Goal: Obtain resource: Download file/media

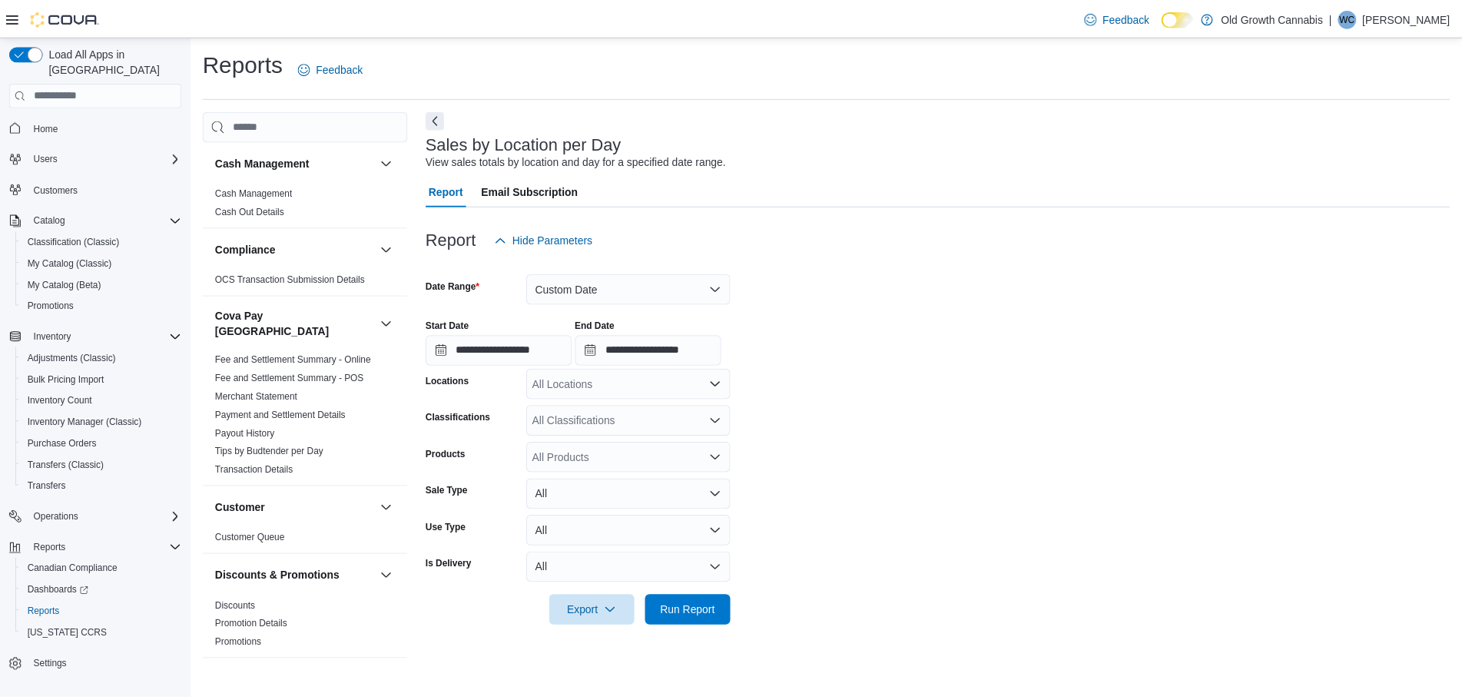
scroll to position [1061, 0]
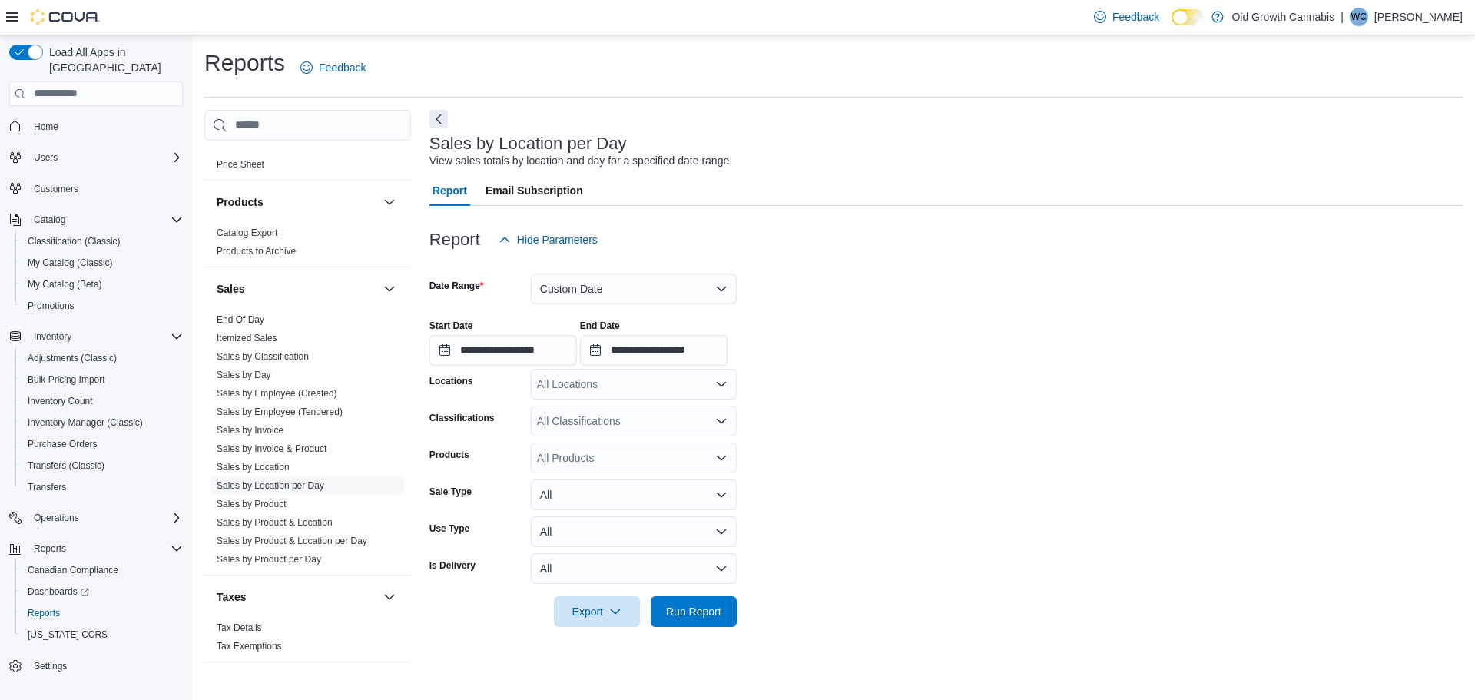
click at [84, 117] on span "Home" at bounding box center [105, 126] width 155 height 19
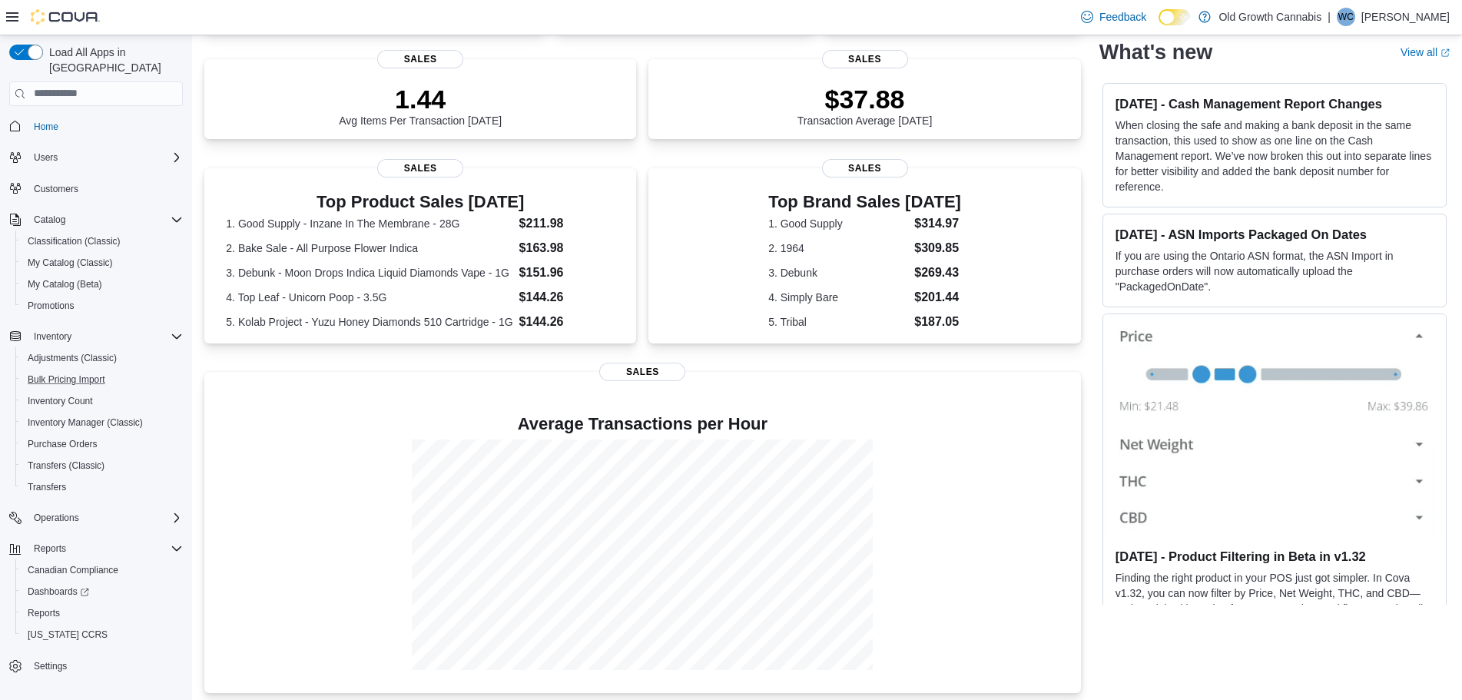
scroll to position [214, 0]
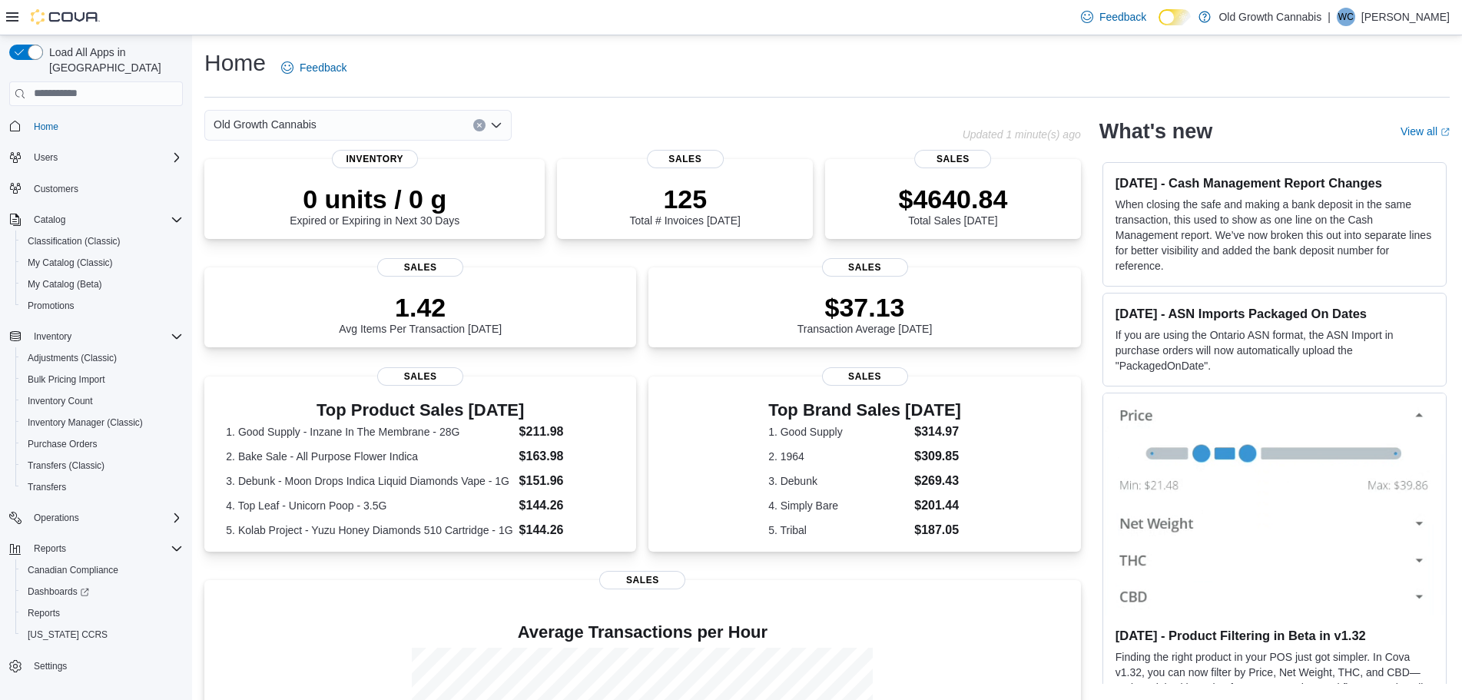
click at [611, 95] on div "Home Feedback" at bounding box center [826, 73] width 1245 height 50
drag, startPoint x: 690, startPoint y: 83, endPoint x: 670, endPoint y: 81, distance: 20.1
click at [670, 81] on div "Home Feedback" at bounding box center [826, 68] width 1245 height 40
click at [664, 82] on div "Home Feedback" at bounding box center [826, 68] width 1245 height 40
drag, startPoint x: 768, startPoint y: 88, endPoint x: 812, endPoint y: 88, distance: 43.8
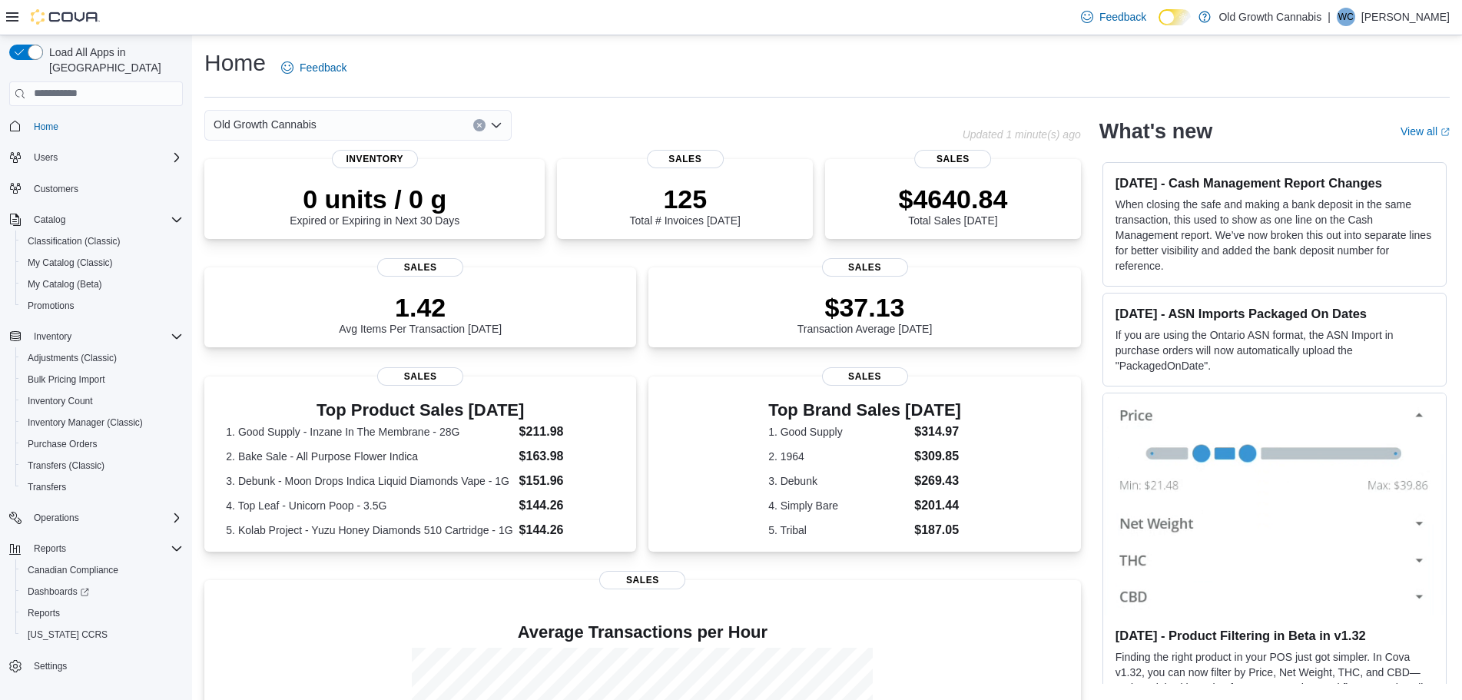
click at [769, 88] on div "Home Feedback" at bounding box center [826, 73] width 1245 height 50
click at [1395, 133] on div "What's new View all (opens in a new tab or window)" at bounding box center [1274, 130] width 350 height 43
click at [666, 99] on div "Home Feedback Old Growth Cannabis Updated 1 minute(s) ago 0 units / 0 g Expired…" at bounding box center [827, 474] width 1270 height 878
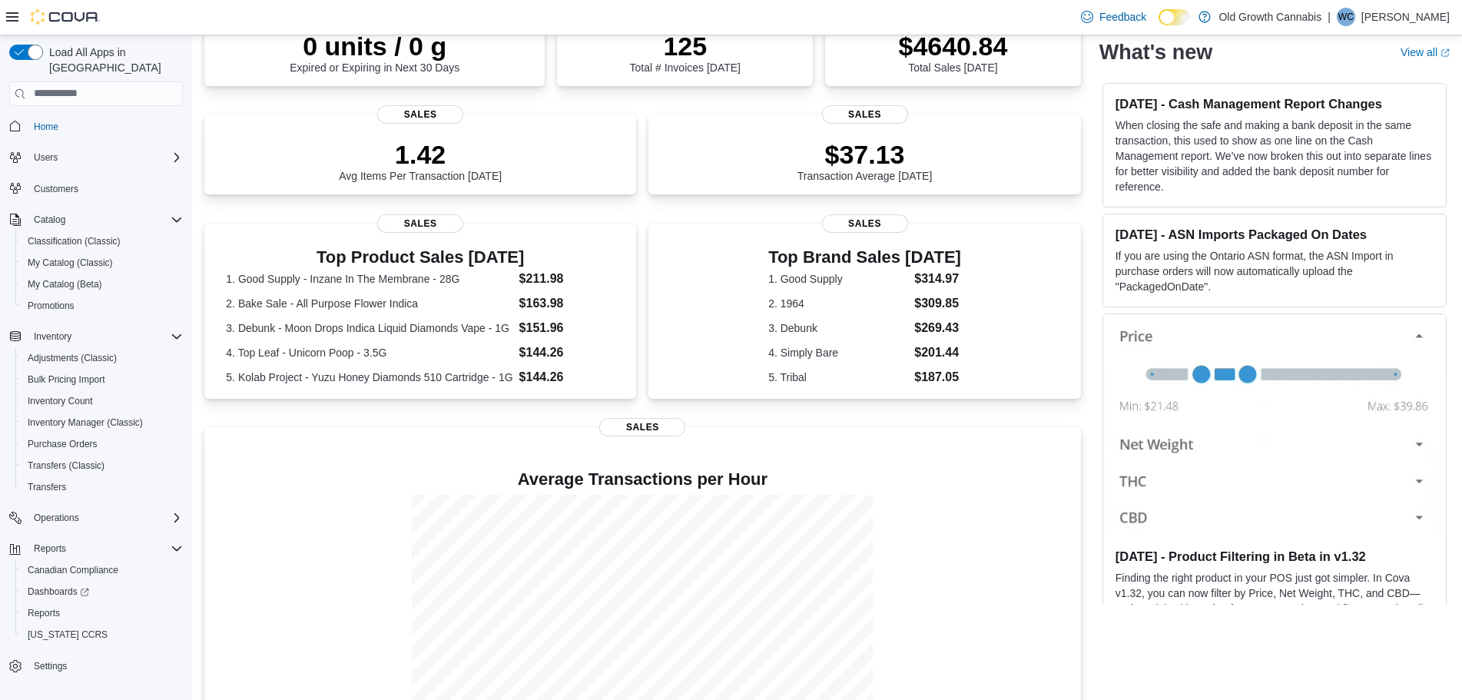
scroll to position [154, 0]
drag, startPoint x: 625, startPoint y: 113, endPoint x: 1044, endPoint y: 475, distance: 553.7
click at [1044, 475] on h4 "Average Transactions per Hour" at bounding box center [643, 477] width 852 height 18
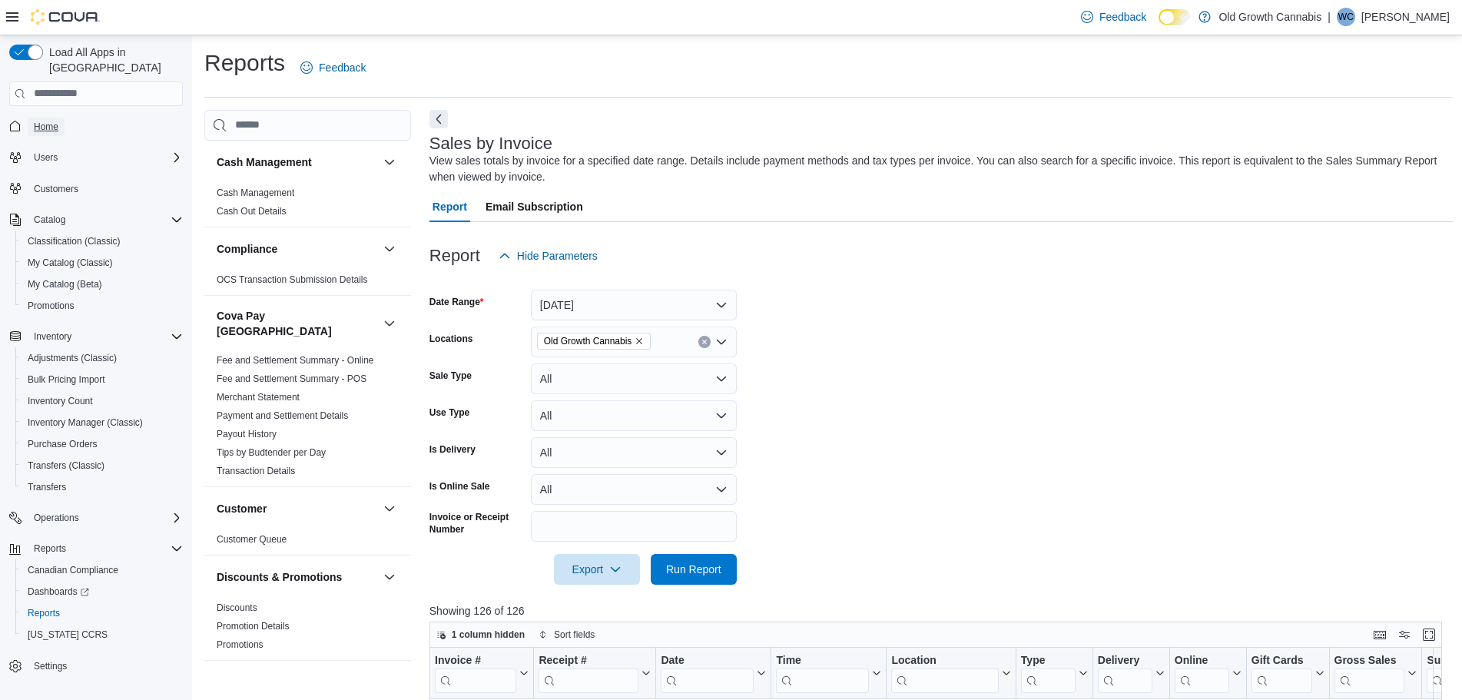
click at [53, 121] on span "Home" at bounding box center [46, 127] width 25 height 12
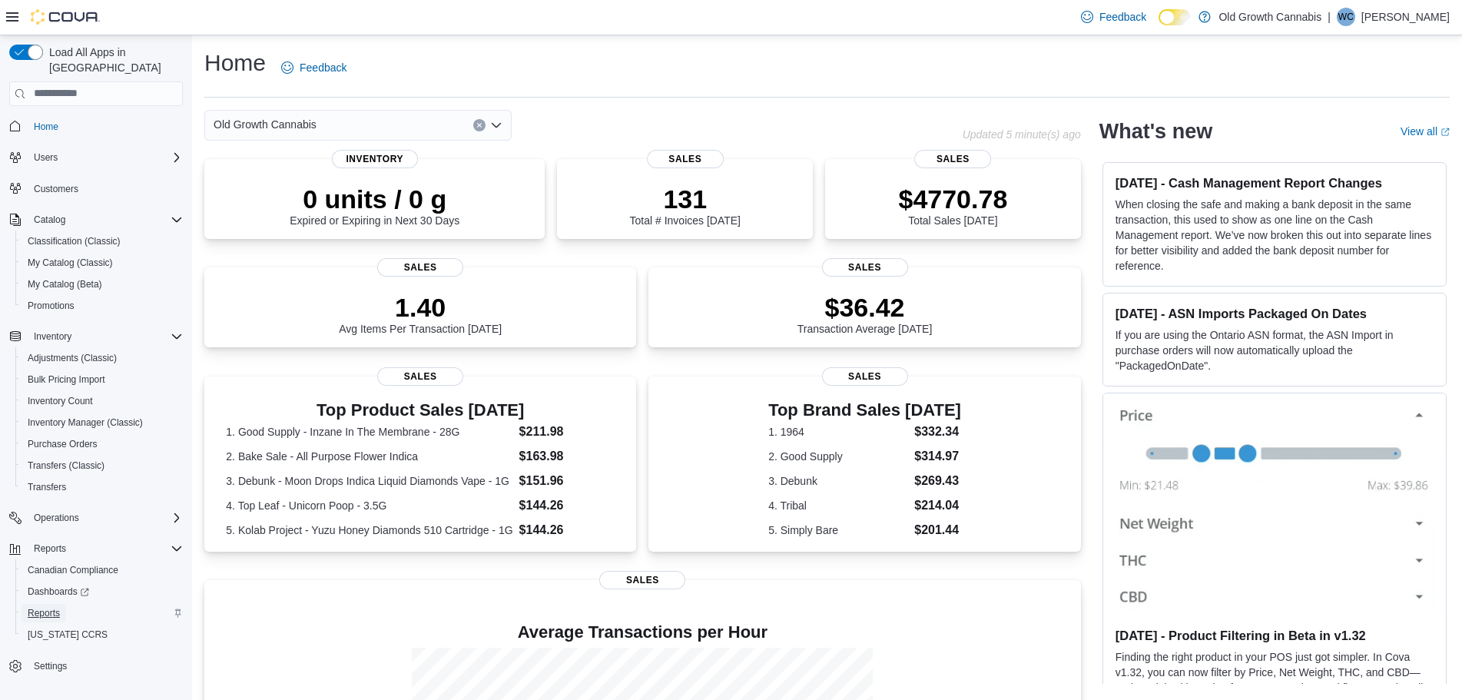
click at [58, 607] on span "Reports" at bounding box center [44, 613] width 32 height 18
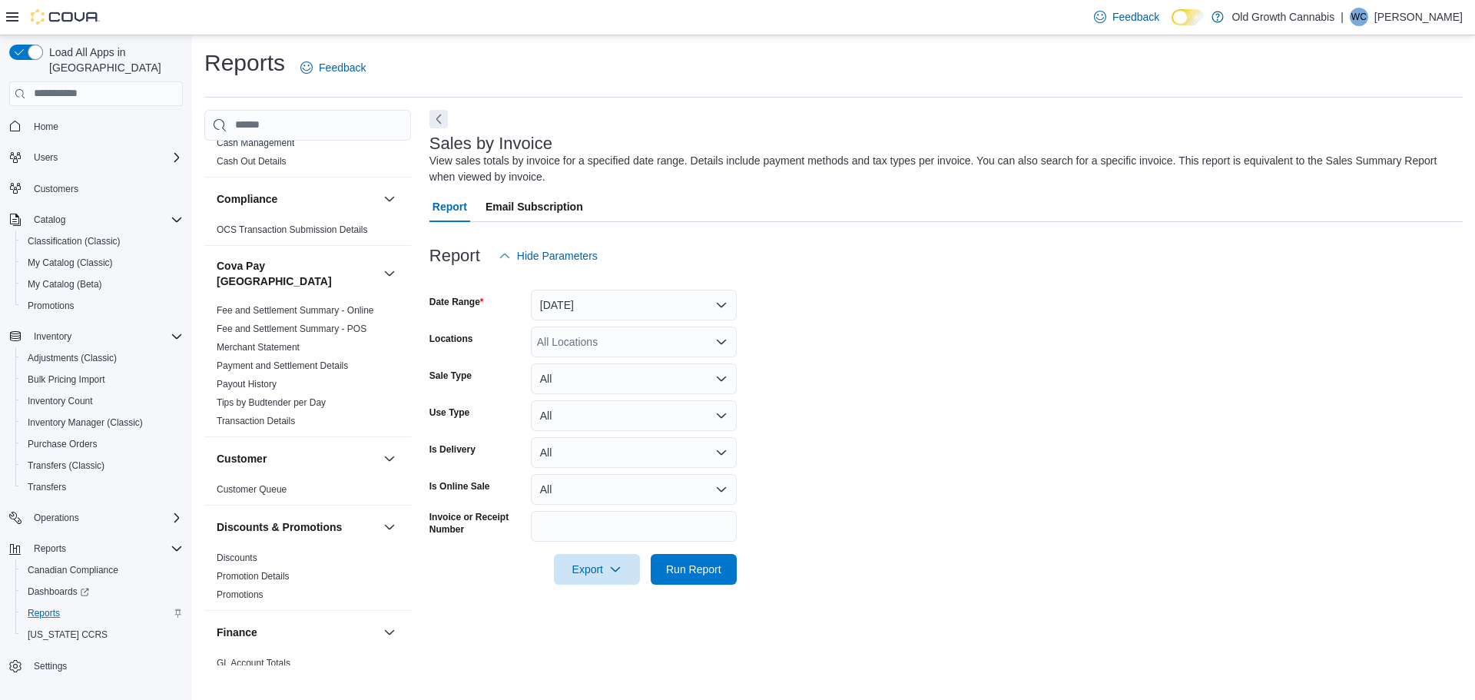
scroll to position [77, 0]
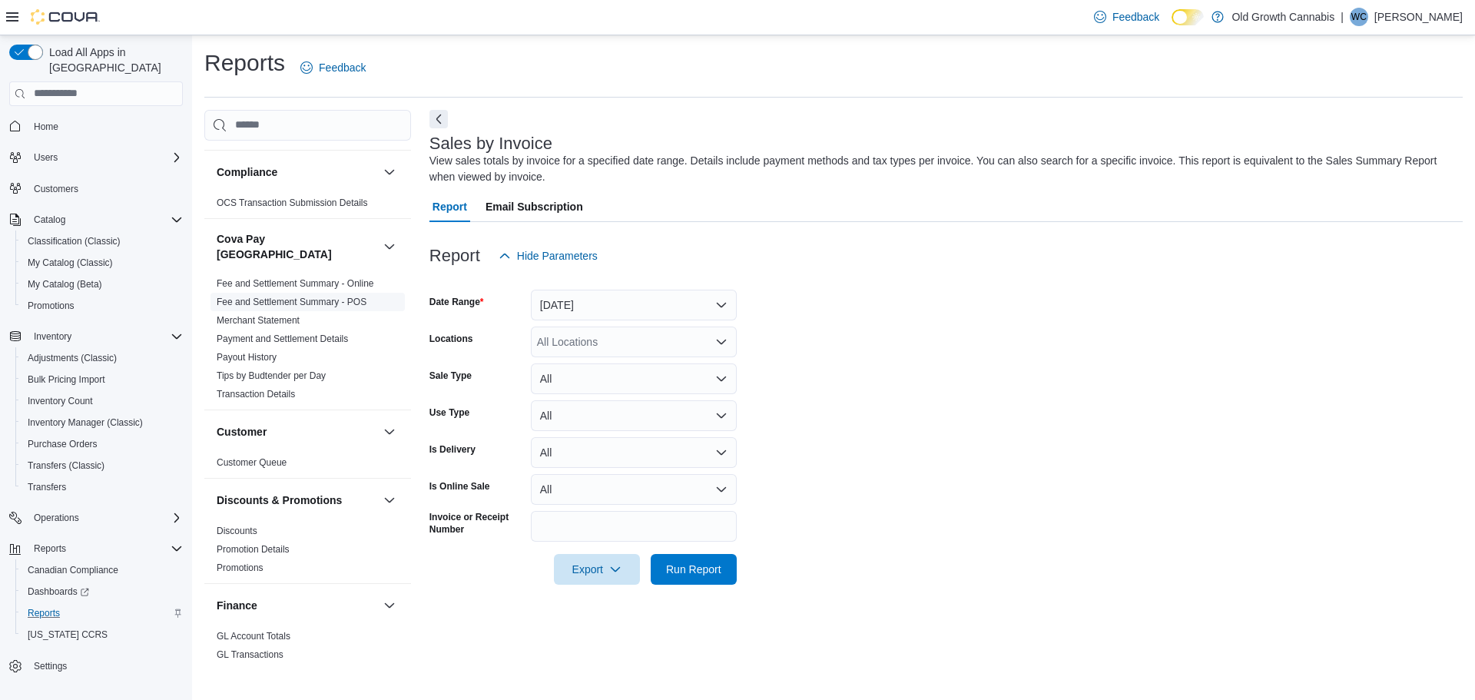
click at [326, 296] on link "Fee and Settlement Summary - POS" at bounding box center [292, 301] width 150 height 11
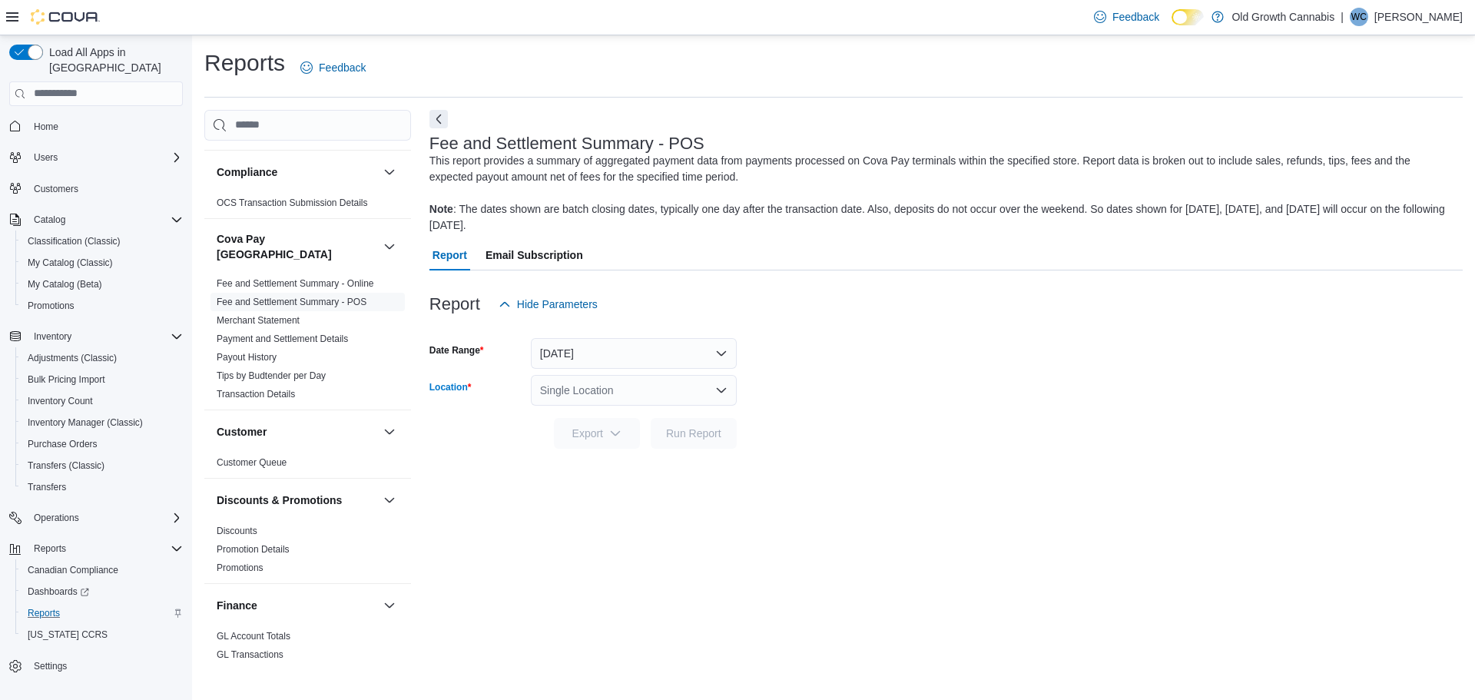
click at [555, 386] on div "Single Location" at bounding box center [634, 390] width 206 height 31
click at [562, 442] on div "[STREET_ADDRESS]" at bounding box center [642, 438] width 169 height 15
click at [591, 439] on span "Export" at bounding box center [597, 432] width 68 height 31
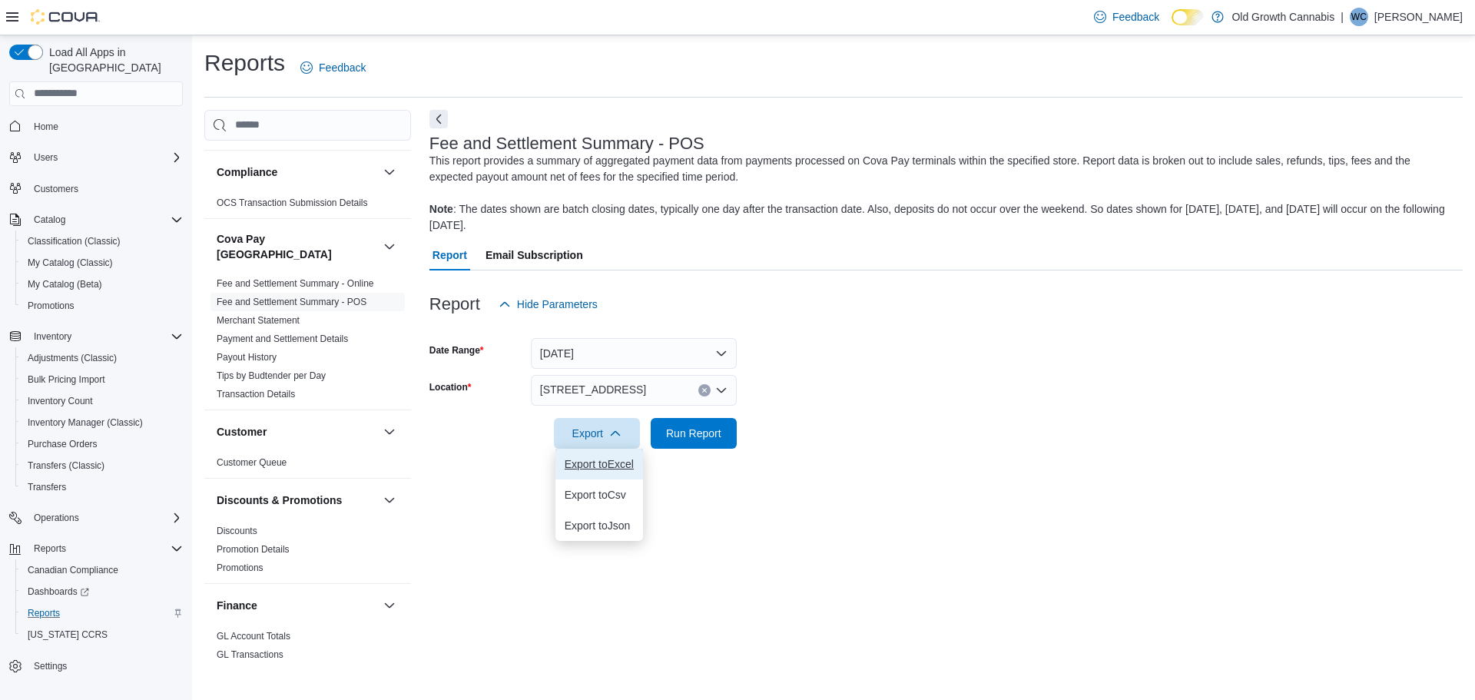
click at [593, 461] on span "Export to Excel" at bounding box center [598, 464] width 69 height 12
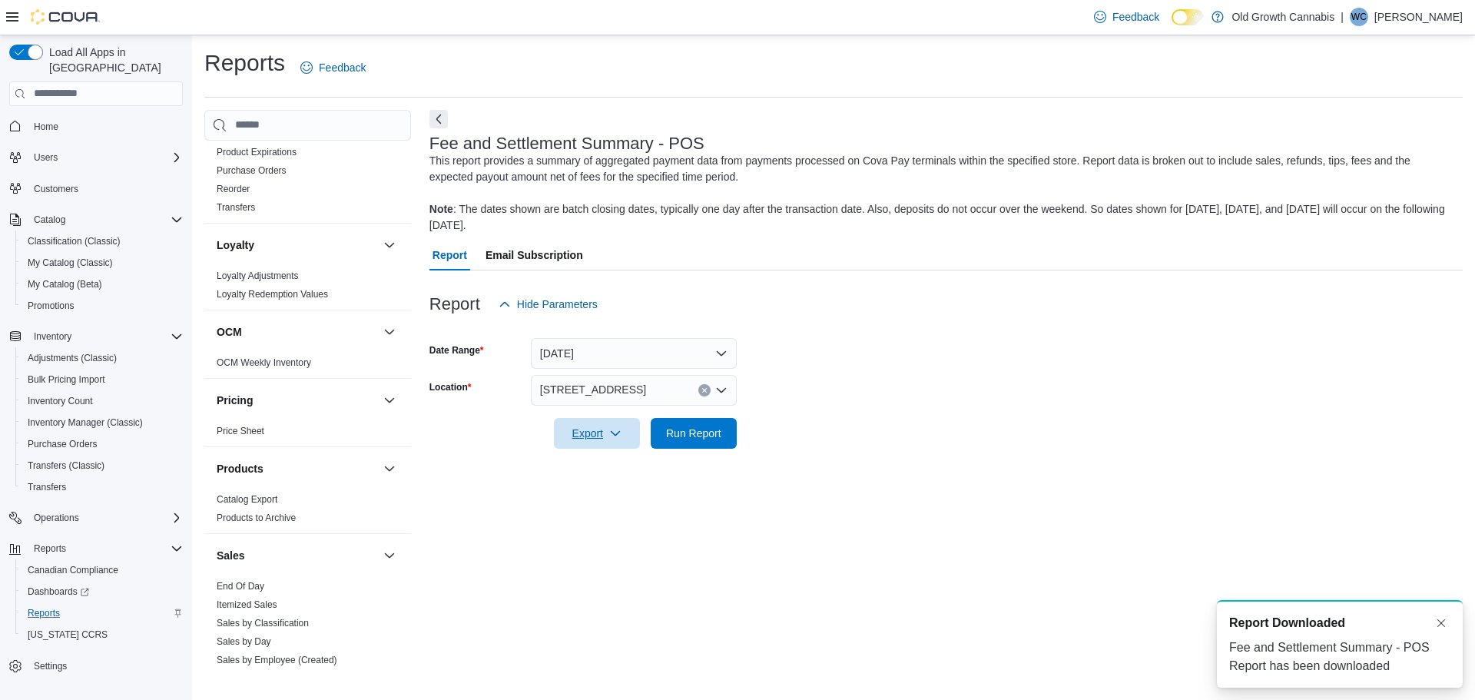
scroll to position [998, 0]
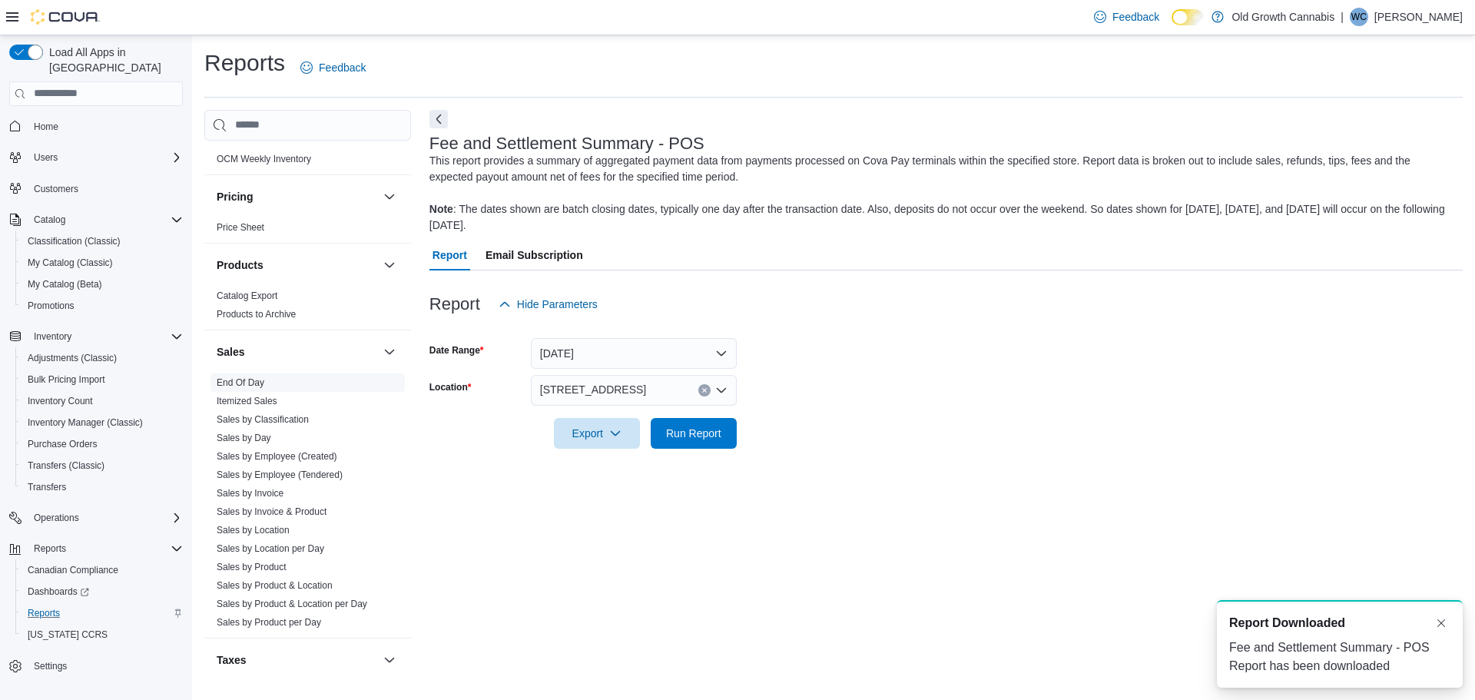
click at [245, 377] on link "End Of Day" at bounding box center [241, 382] width 48 height 11
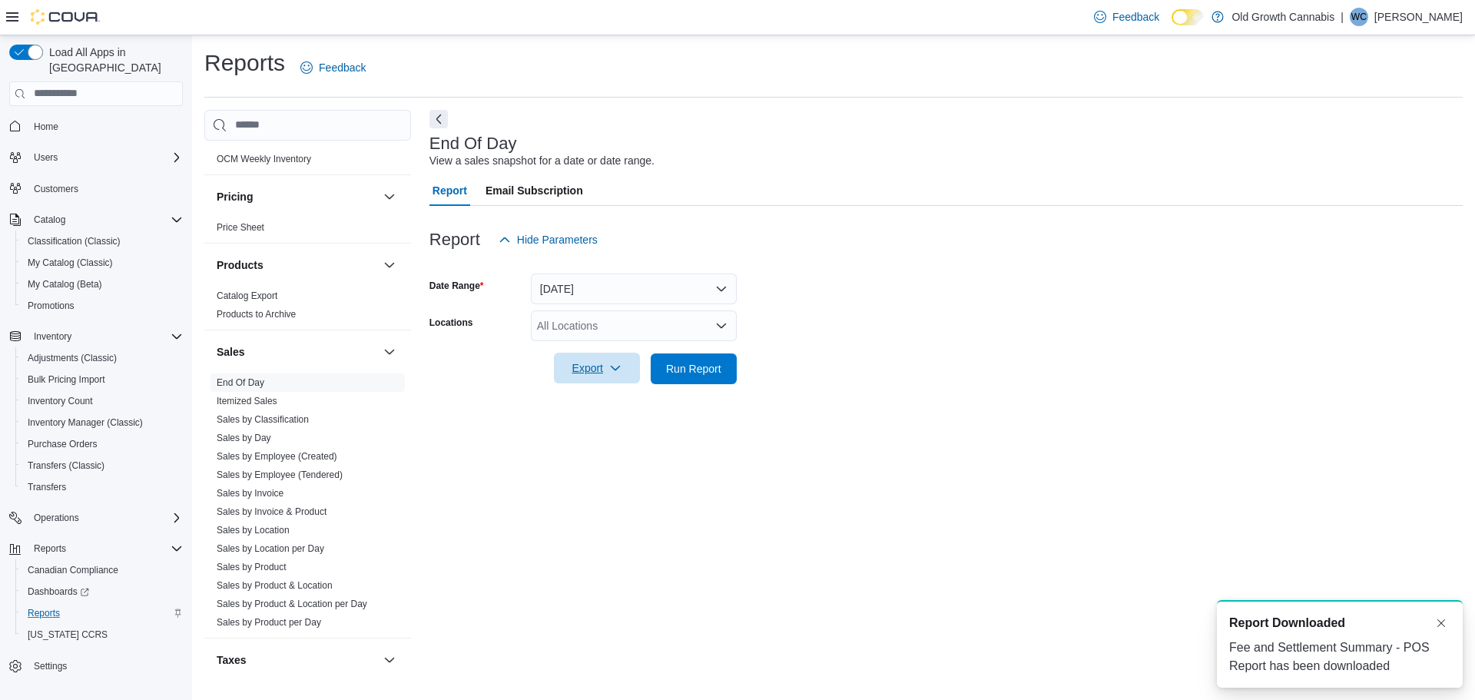
click at [610, 369] on icon "button" at bounding box center [615, 368] width 12 height 12
click at [611, 431] on span "Export to Pdf" at bounding box center [598, 430] width 69 height 12
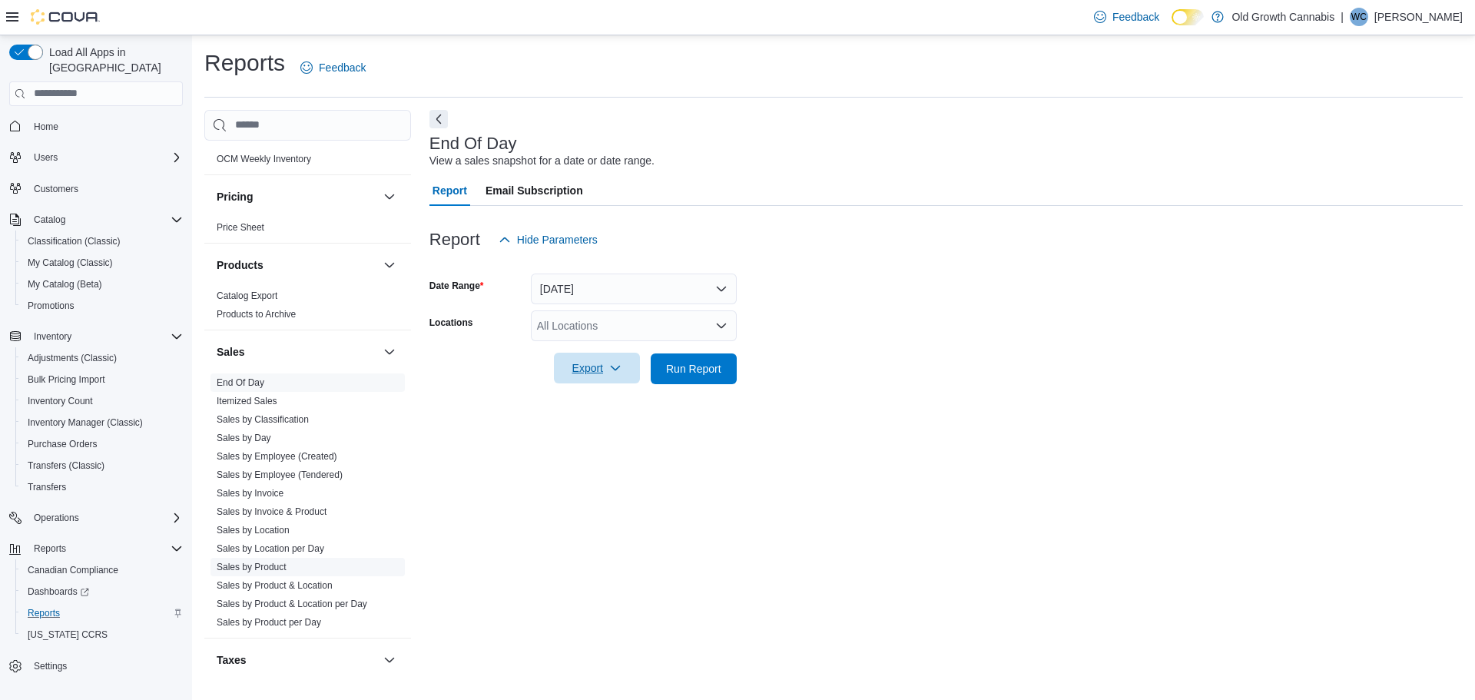
click at [279, 561] on link "Sales by Product" at bounding box center [252, 566] width 70 height 11
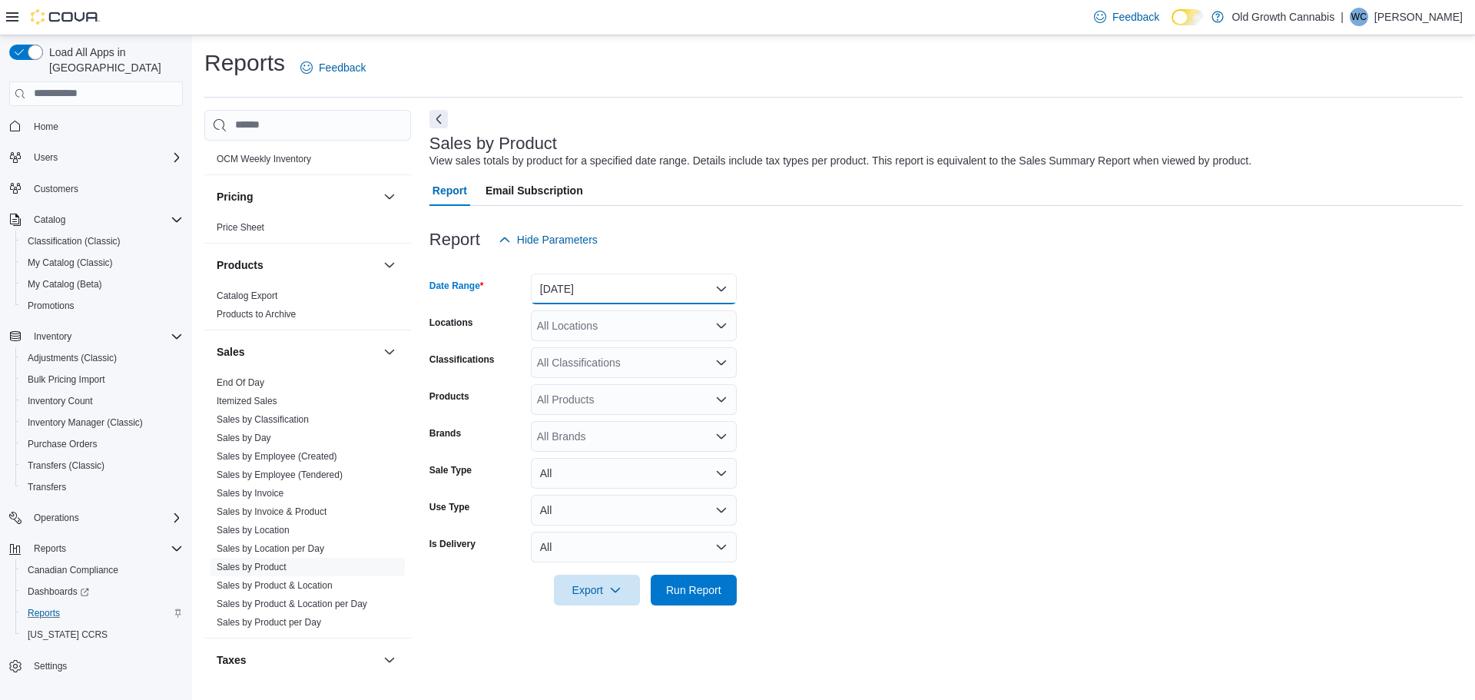
click at [584, 280] on button "Yesterday" at bounding box center [634, 288] width 206 height 31
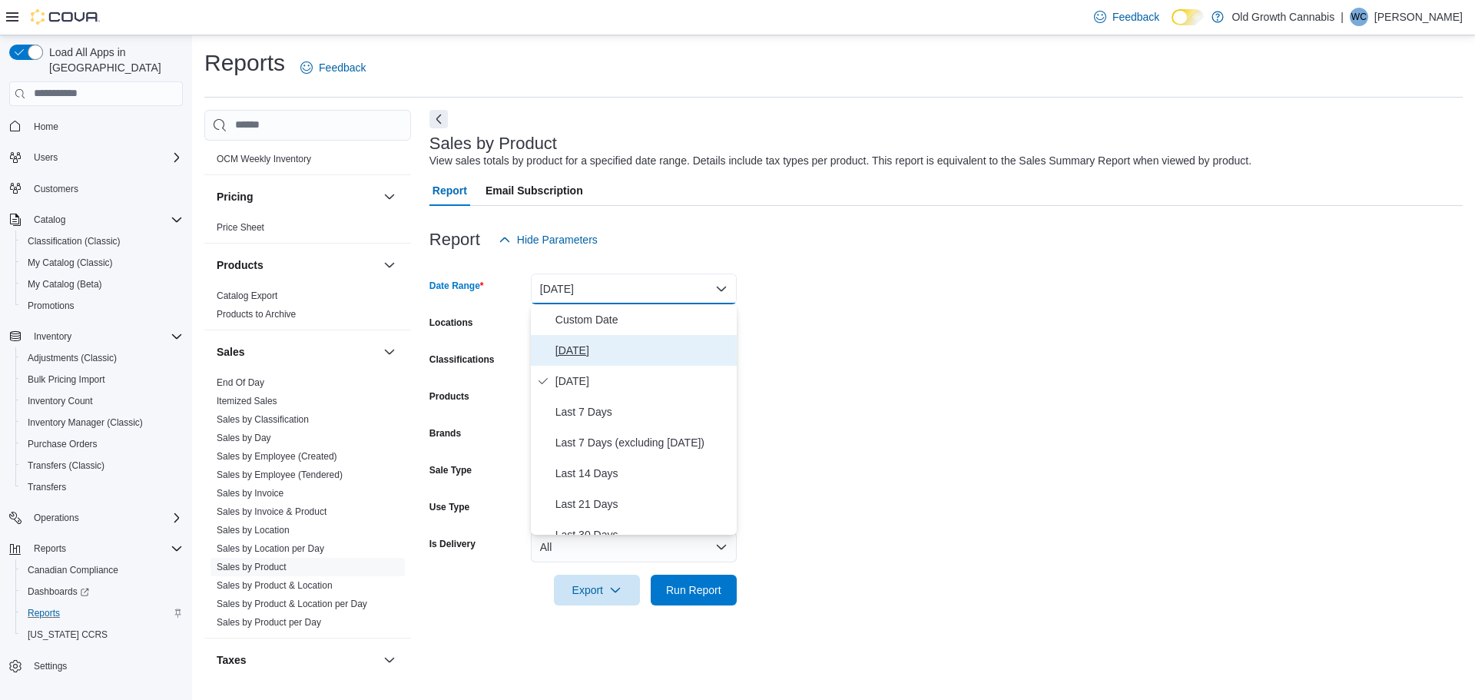
click at [584, 353] on span "[DATE]" at bounding box center [642, 350] width 175 height 18
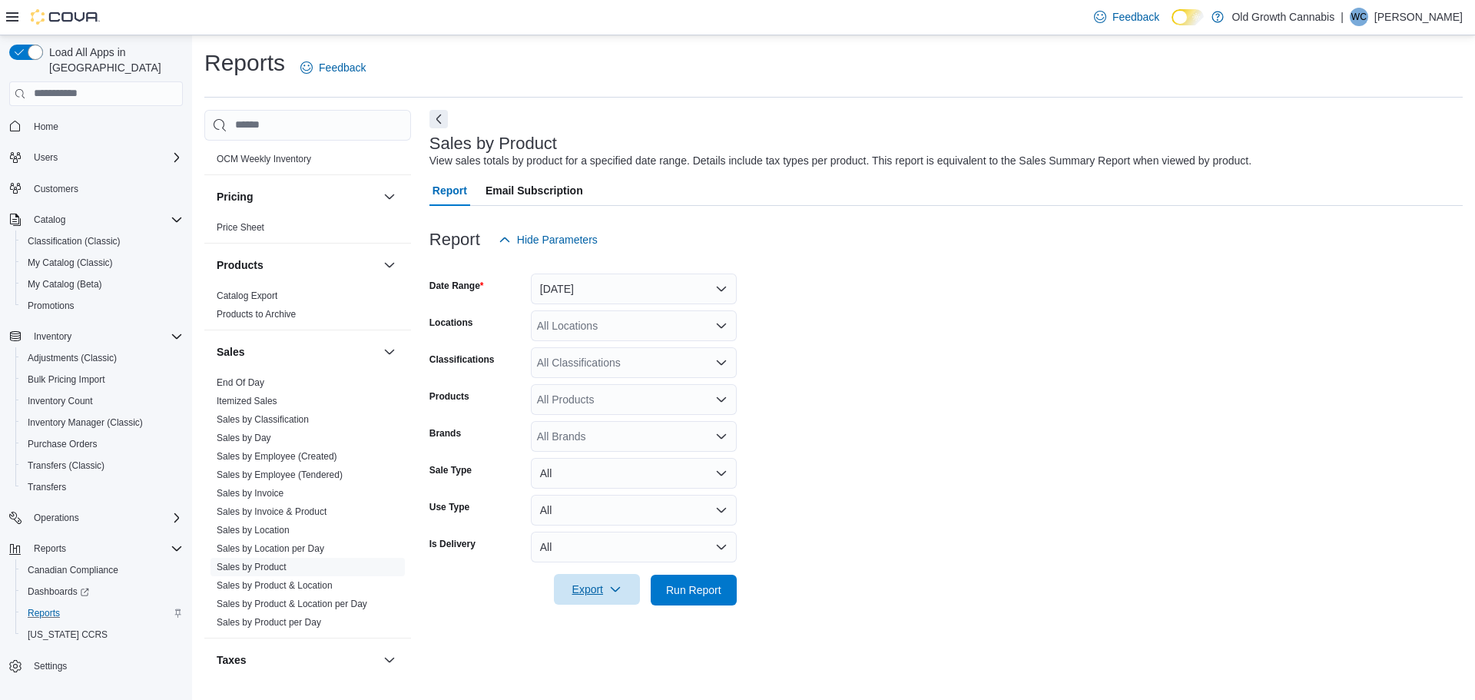
click at [611, 587] on icon "button" at bounding box center [615, 589] width 12 height 12
click at [604, 494] on span "Export to Excel" at bounding box center [598, 498] width 69 height 12
